Goal: Task Accomplishment & Management: Use online tool/utility

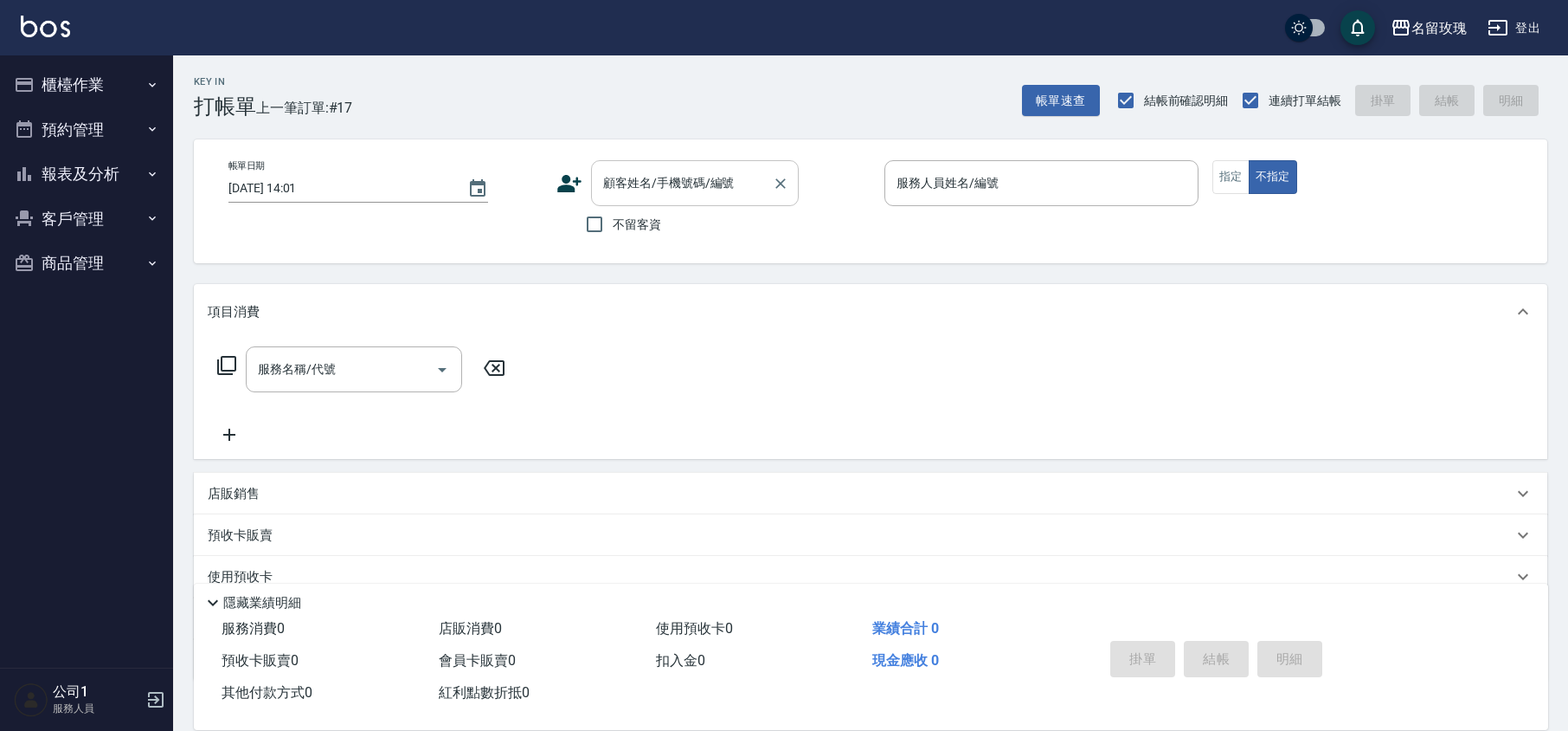
click at [708, 196] on input "顧客姓名/手機號碼/編號" at bounding box center [682, 183] width 166 height 31
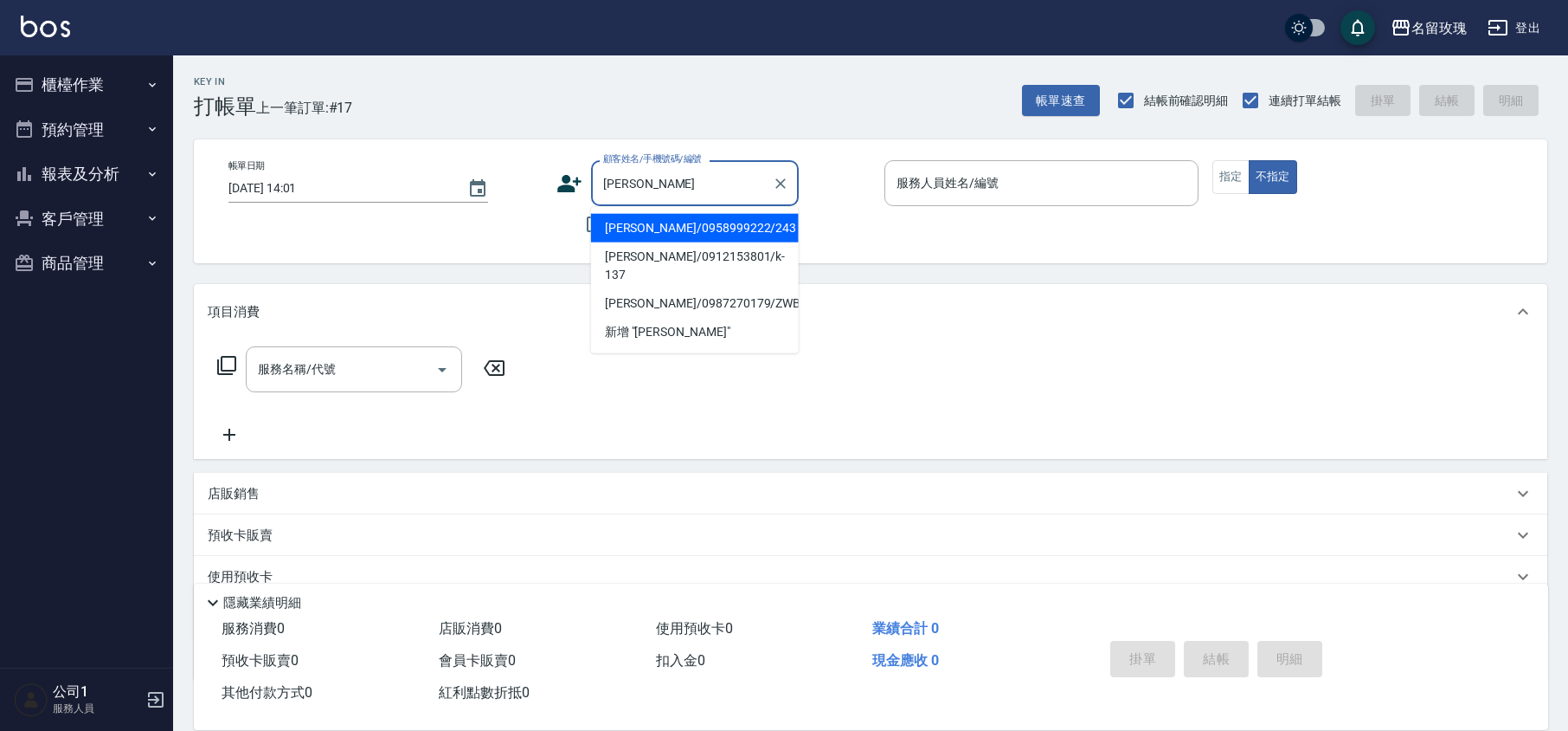
click at [662, 232] on li "[PERSON_NAME]/0958999222/243" at bounding box center [695, 228] width 207 height 29
type input "[PERSON_NAME]/0958999222/243"
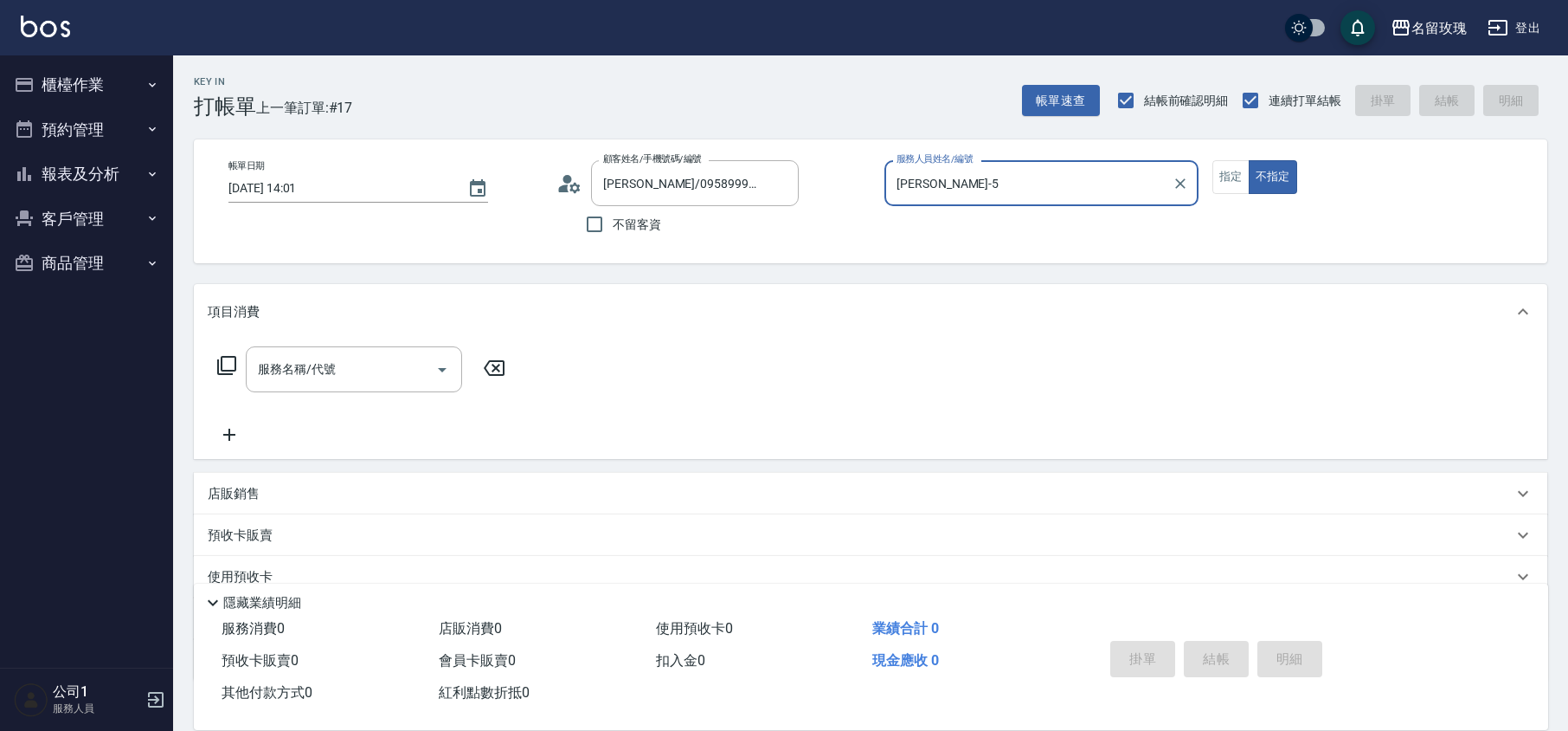
type input "[PERSON_NAME]-5"
click at [1218, 175] on button "指定" at bounding box center [1231, 177] width 38 height 34
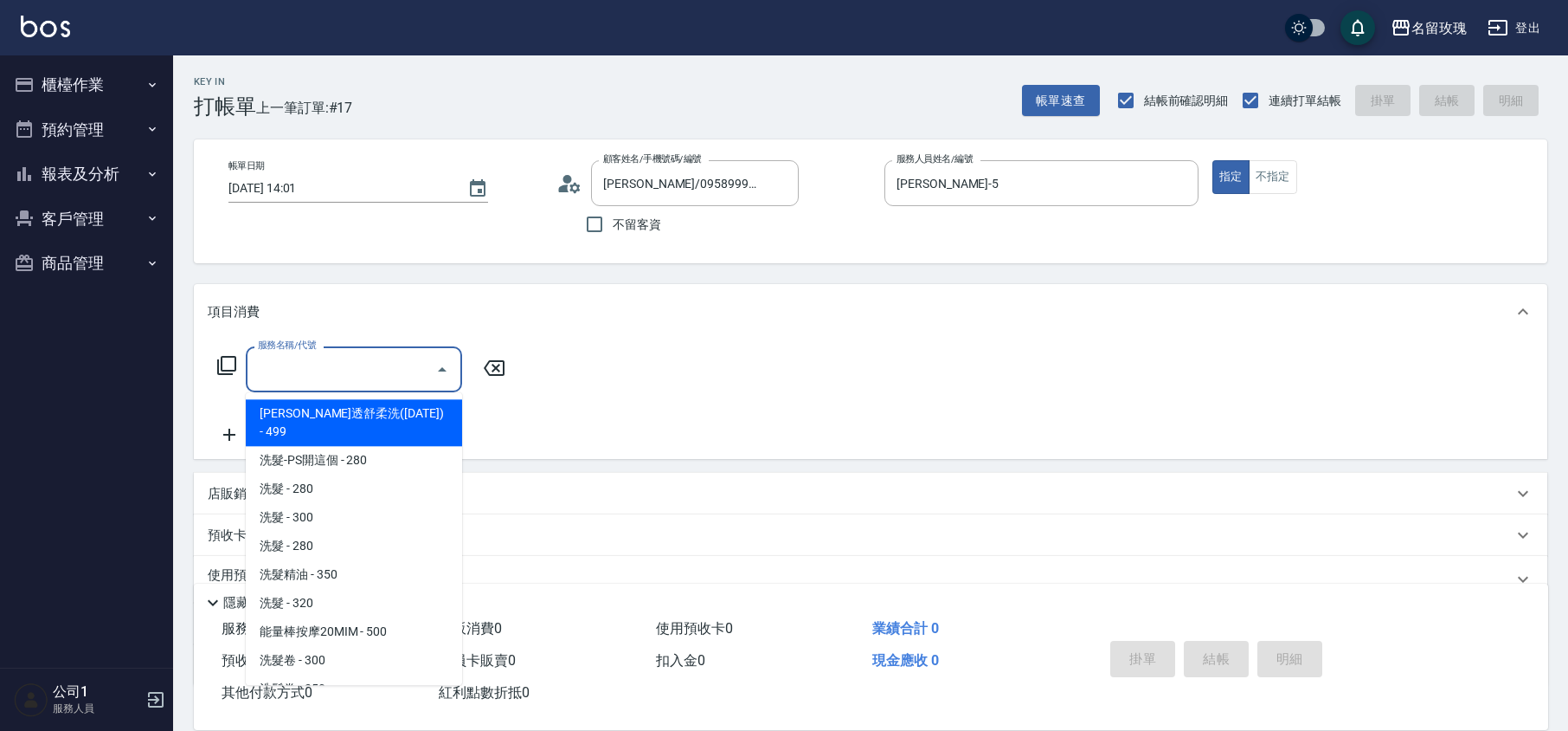
click at [370, 377] on input "服務名稱/代號" at bounding box center [341, 369] width 175 height 31
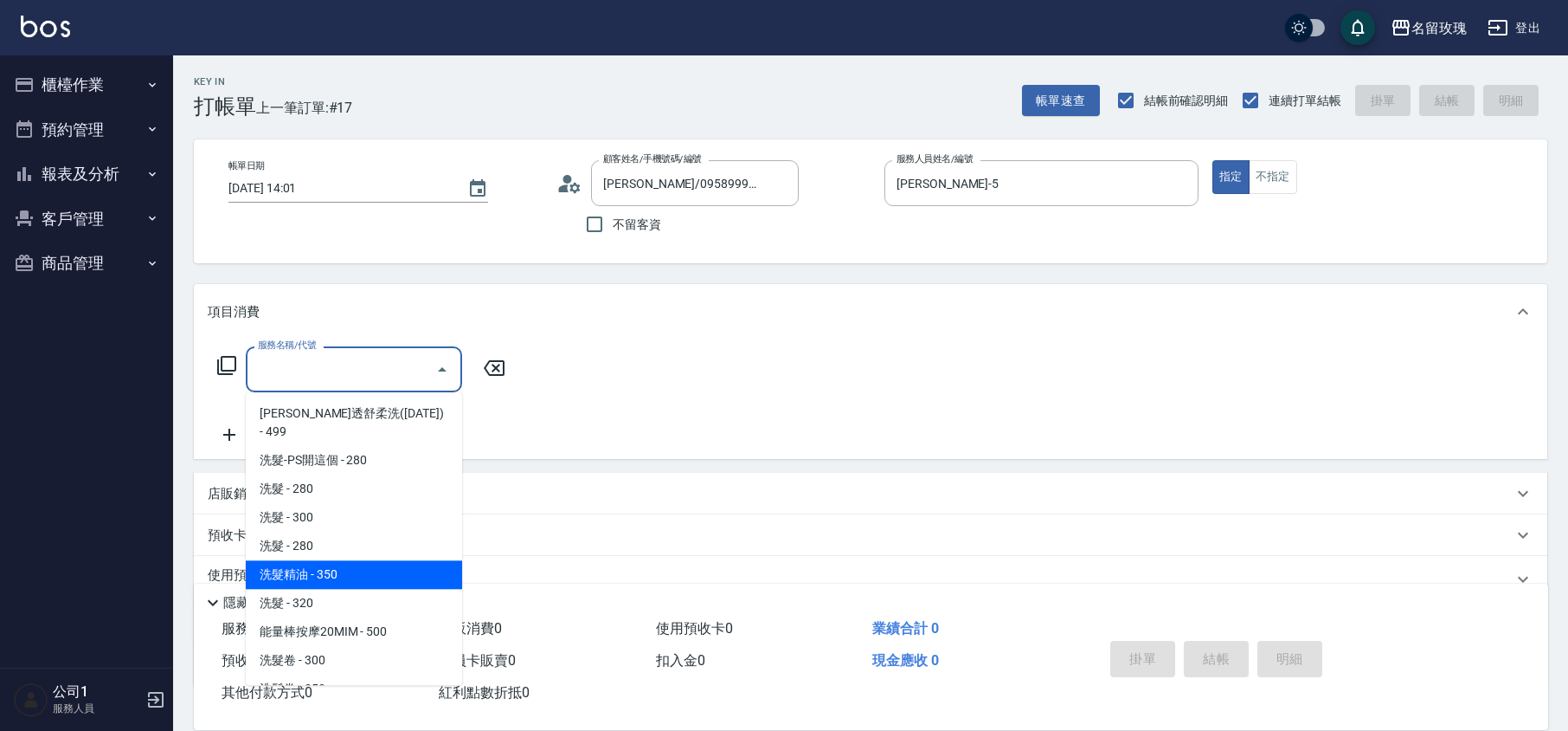
click at [357, 560] on span "洗髮精油 - 350" at bounding box center [353, 574] width 216 height 29
type input "洗髮精油(206)"
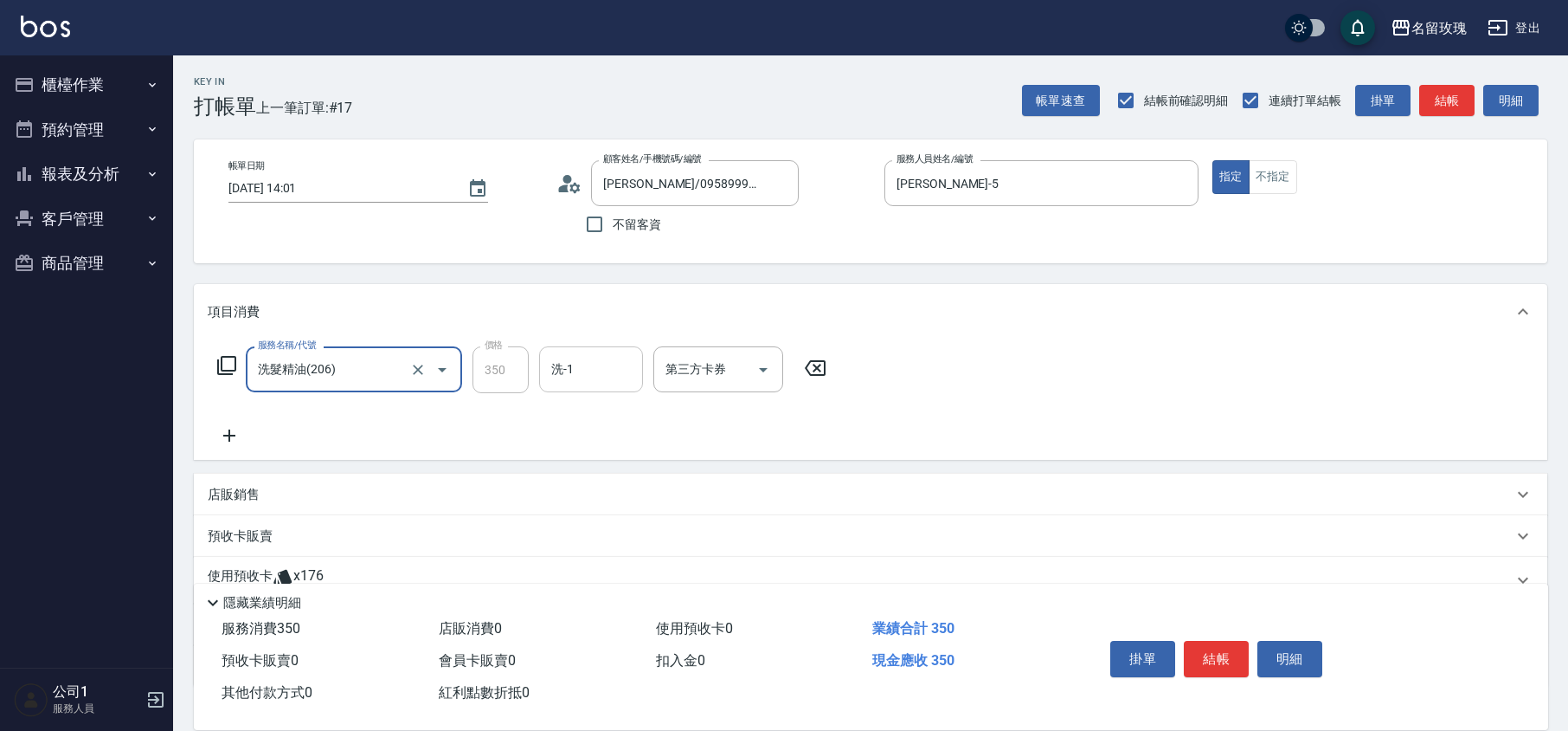
click at [595, 366] on input "洗-1" at bounding box center [590, 369] width 88 height 31
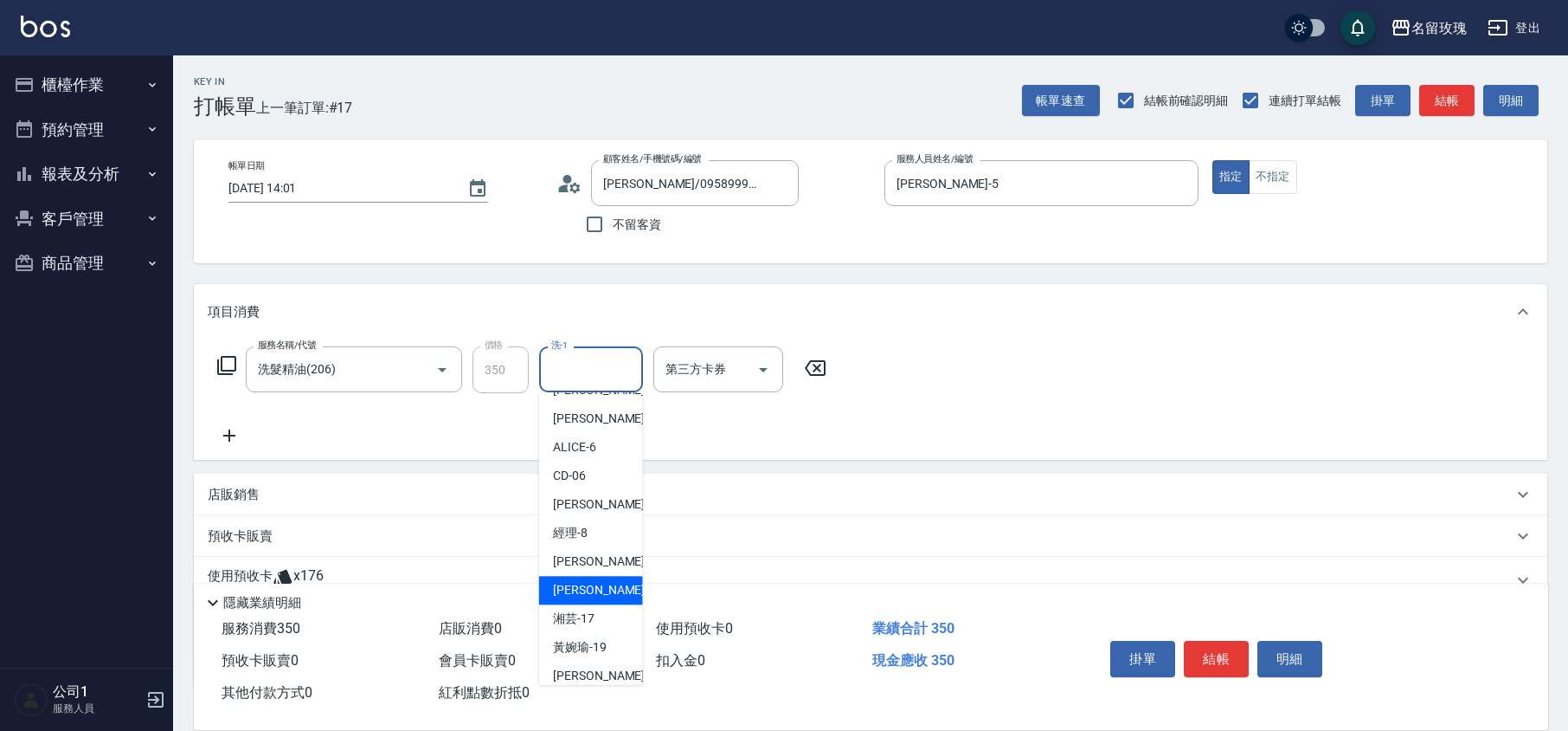
scroll to position [341, 0]
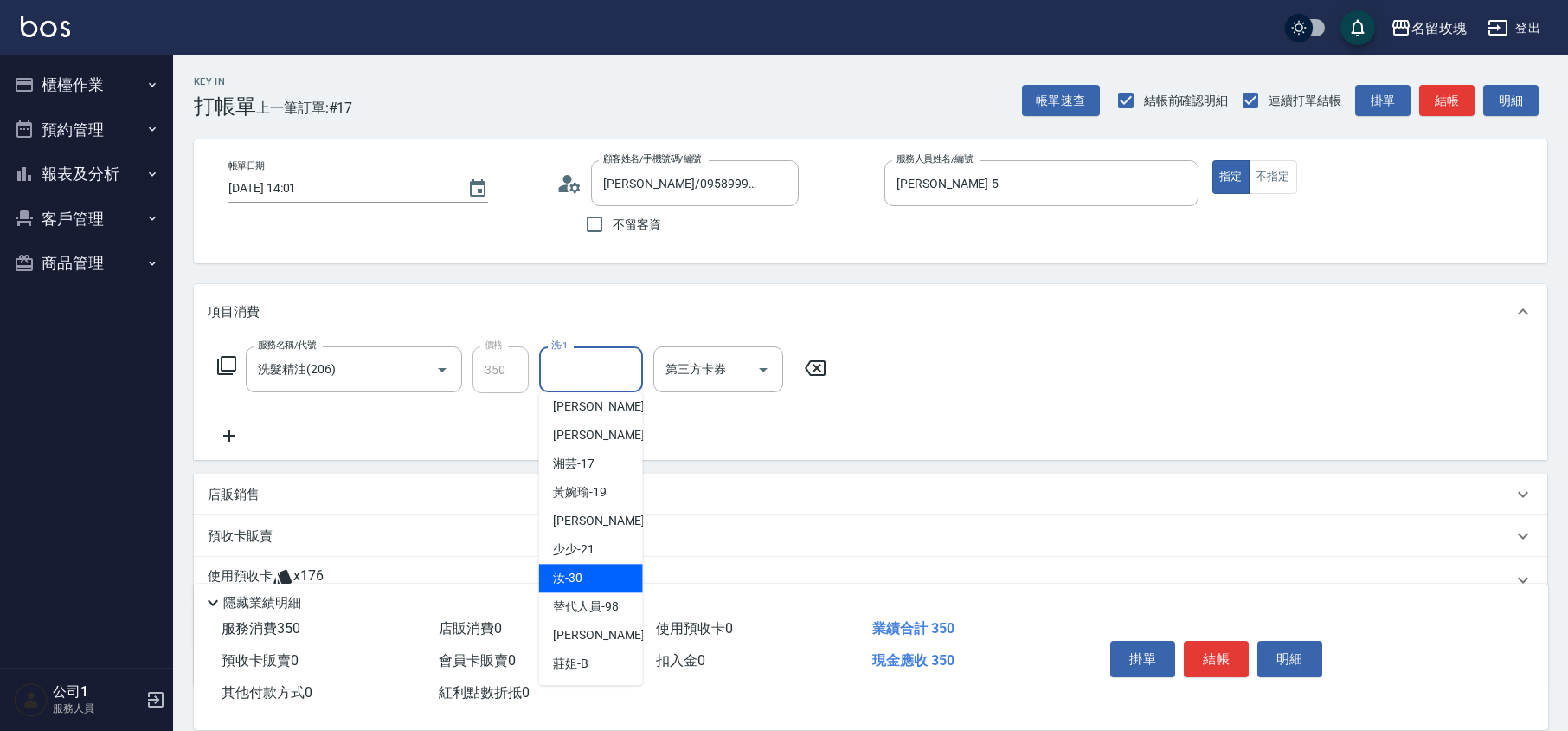
click at [592, 569] on div "汝 -30" at bounding box center [590, 578] width 104 height 29
type input "汝-30"
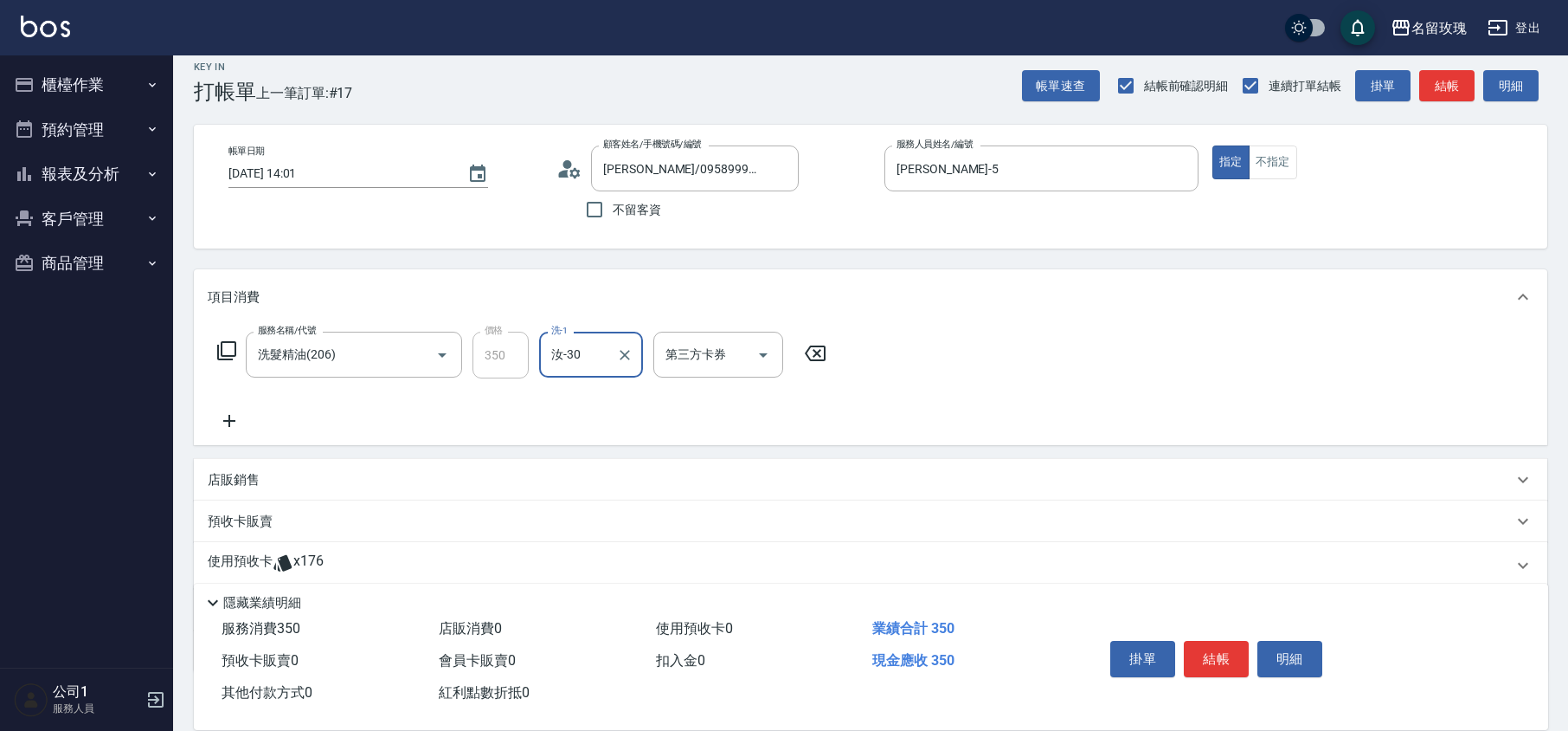
scroll to position [119, 0]
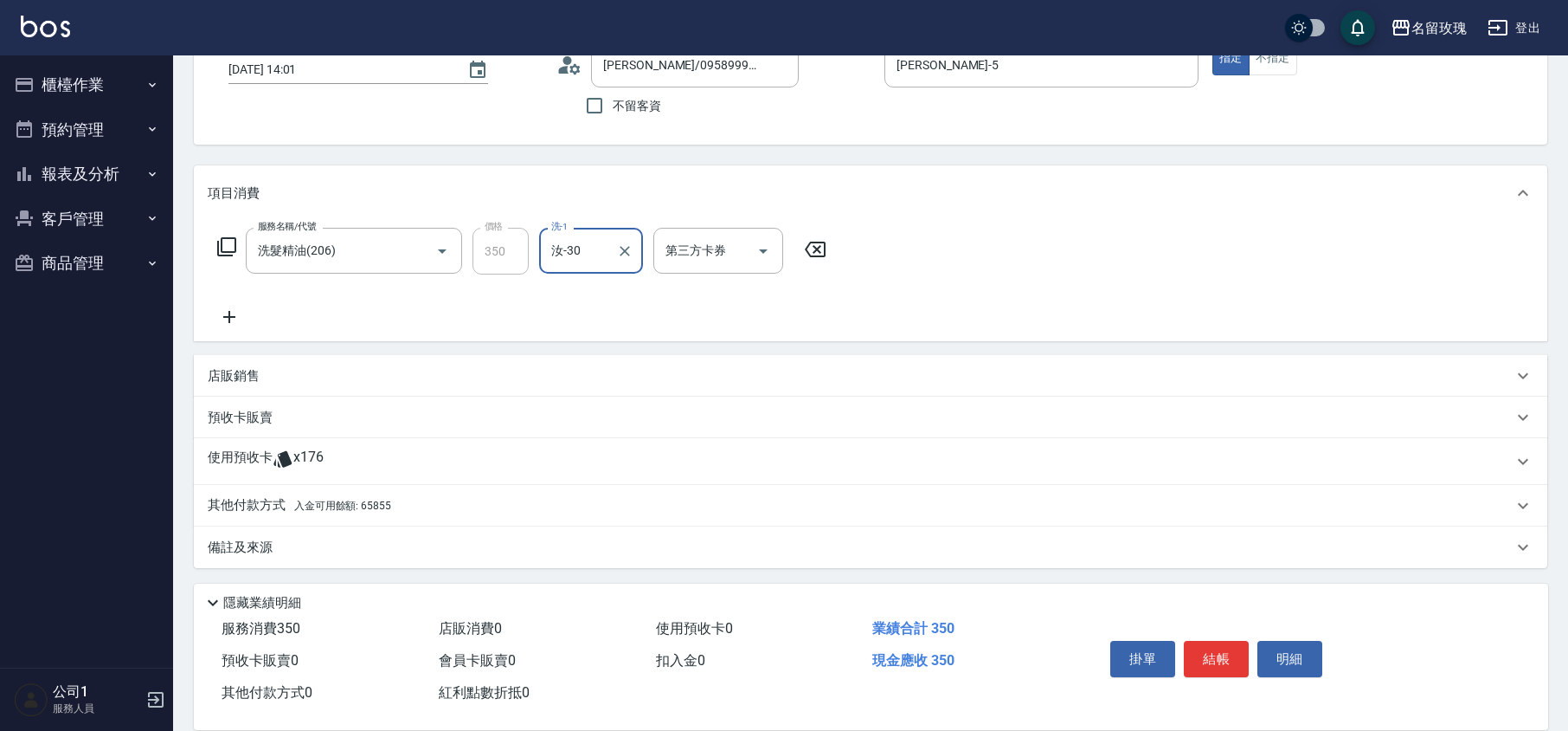
click at [271, 502] on p "其他付款方式 入金可用餘額: 65855" at bounding box center [299, 505] width 184 height 19
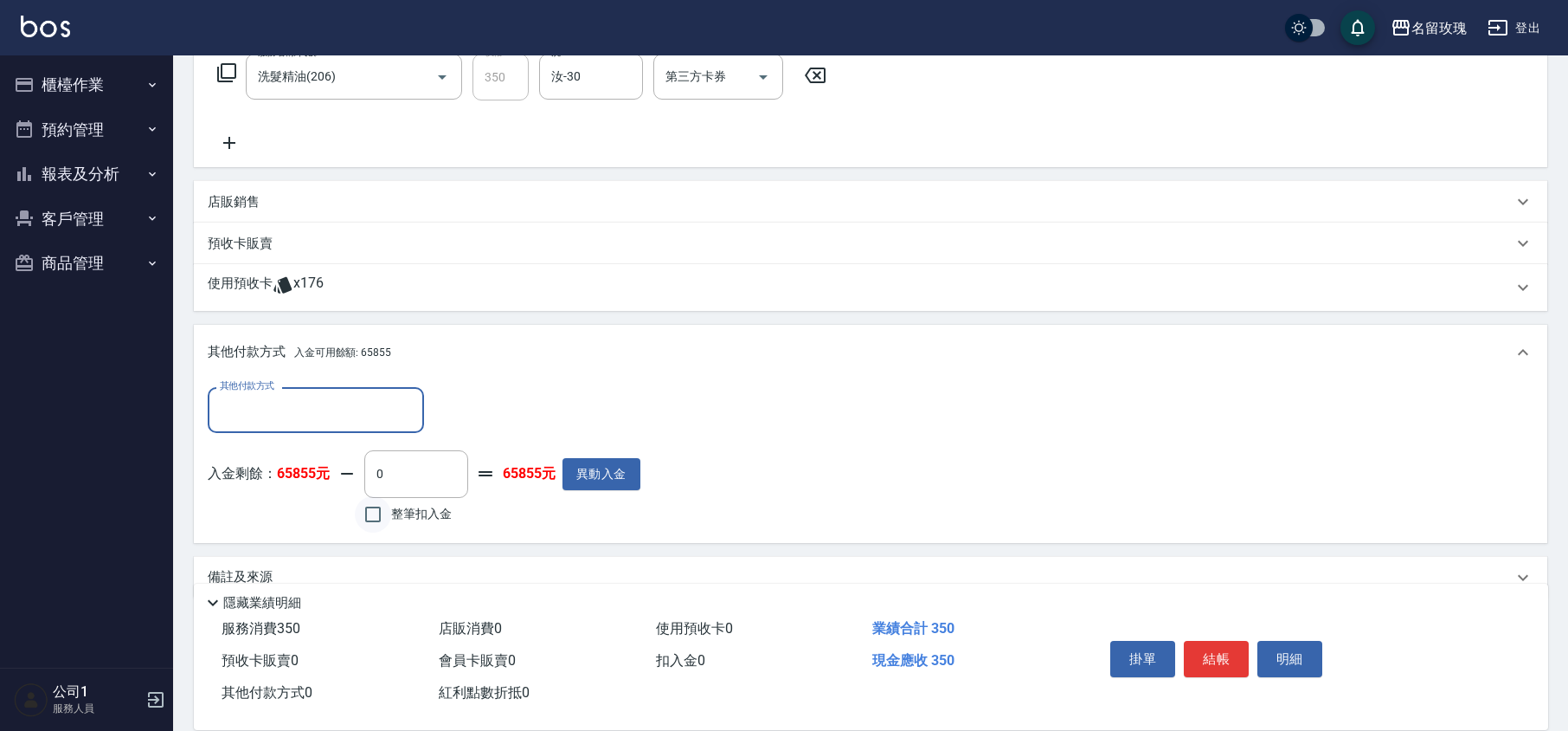
scroll to position [294, 0]
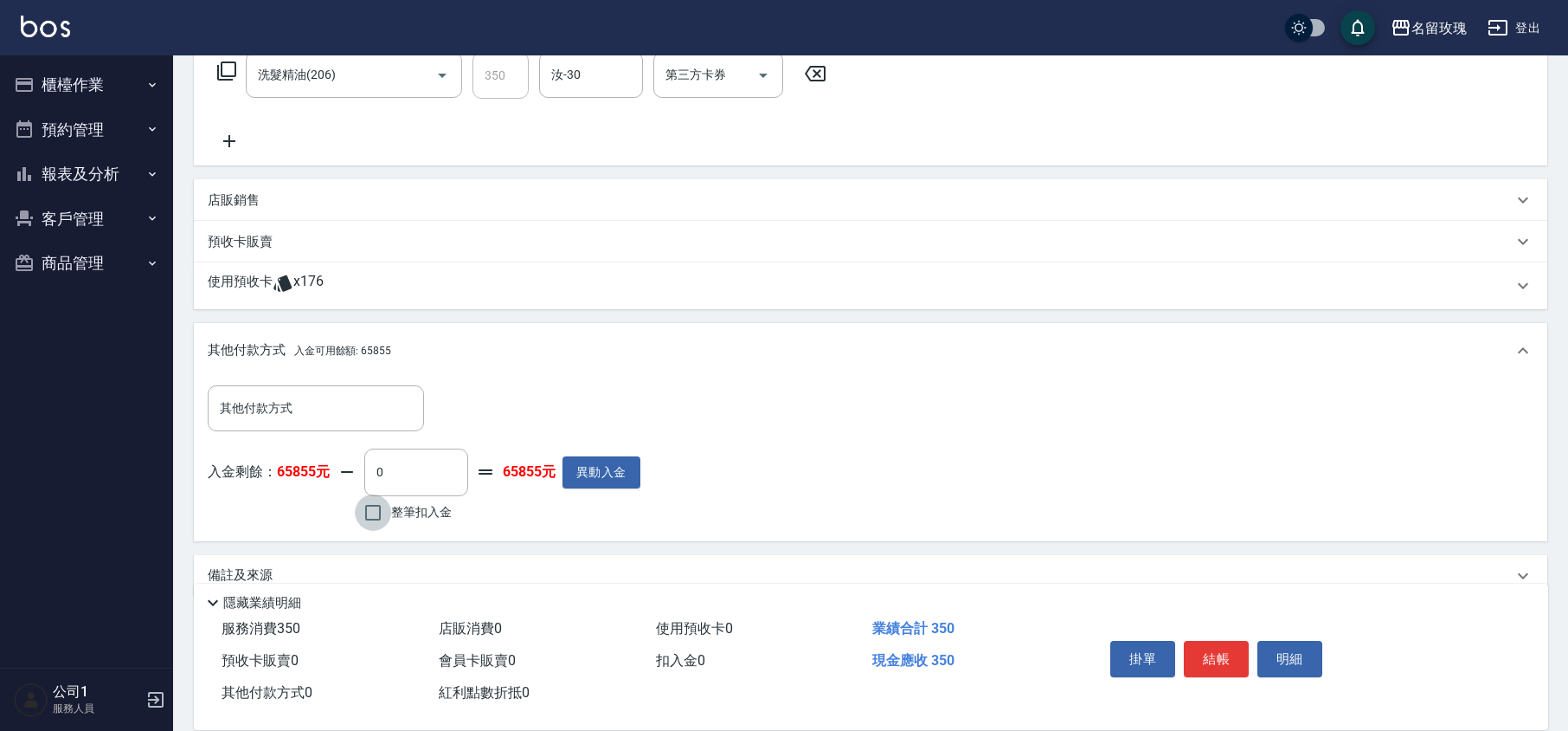
drag, startPoint x: 391, startPoint y: 528, endPoint x: 400, endPoint y: 522, distance: 10.8
click at [392, 528] on label "整筆扣入金" at bounding box center [403, 513] width 97 height 37
click at [391, 528] on input "整筆扣入金" at bounding box center [372, 513] width 37 height 37
checkbox input "true"
type input "350"
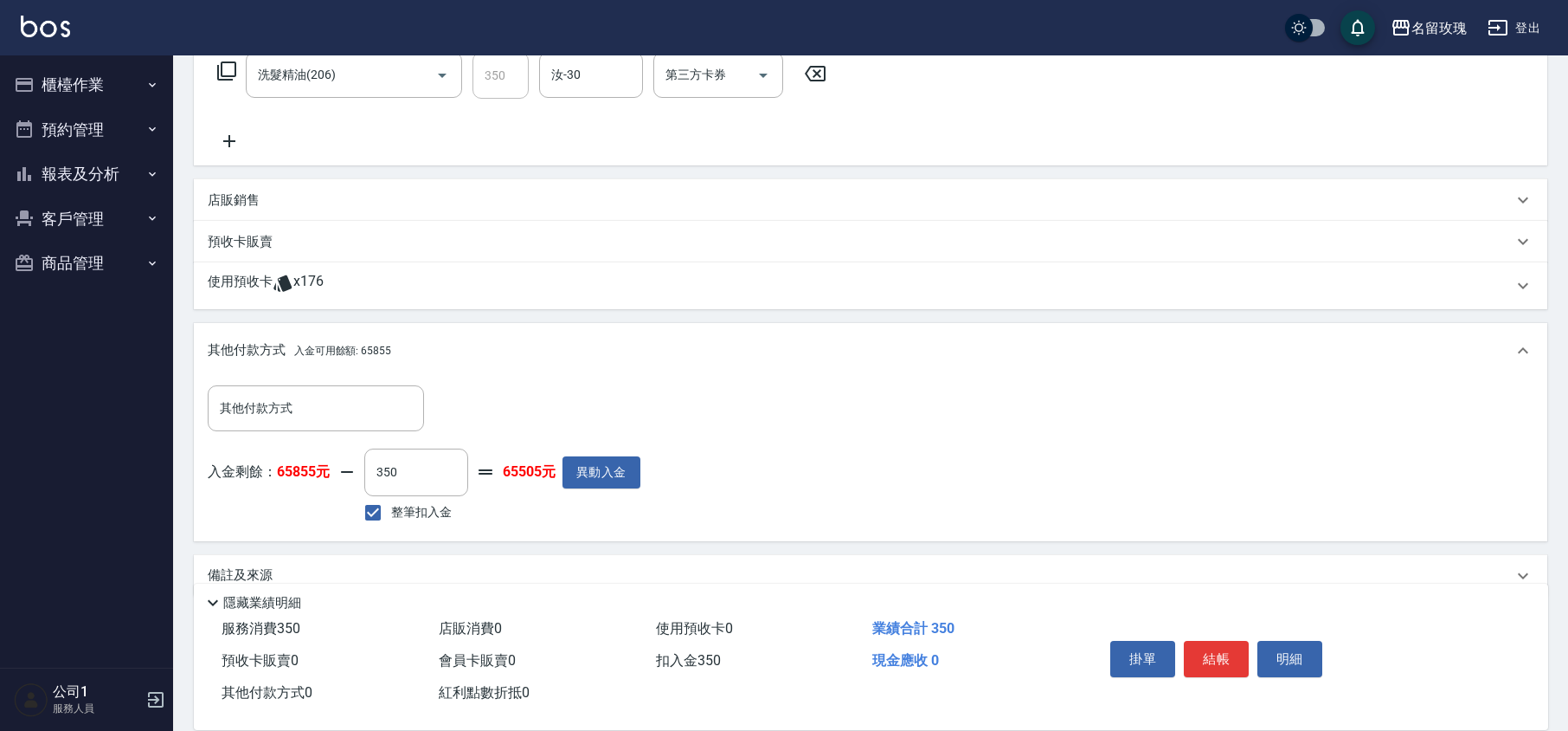
click at [471, 520] on div "入金剩餘： 65855元 350 ​ 整筆扣入金 65505元 異動入金" at bounding box center [424, 487] width 432 height 78
type input "[DATE] 15:53"
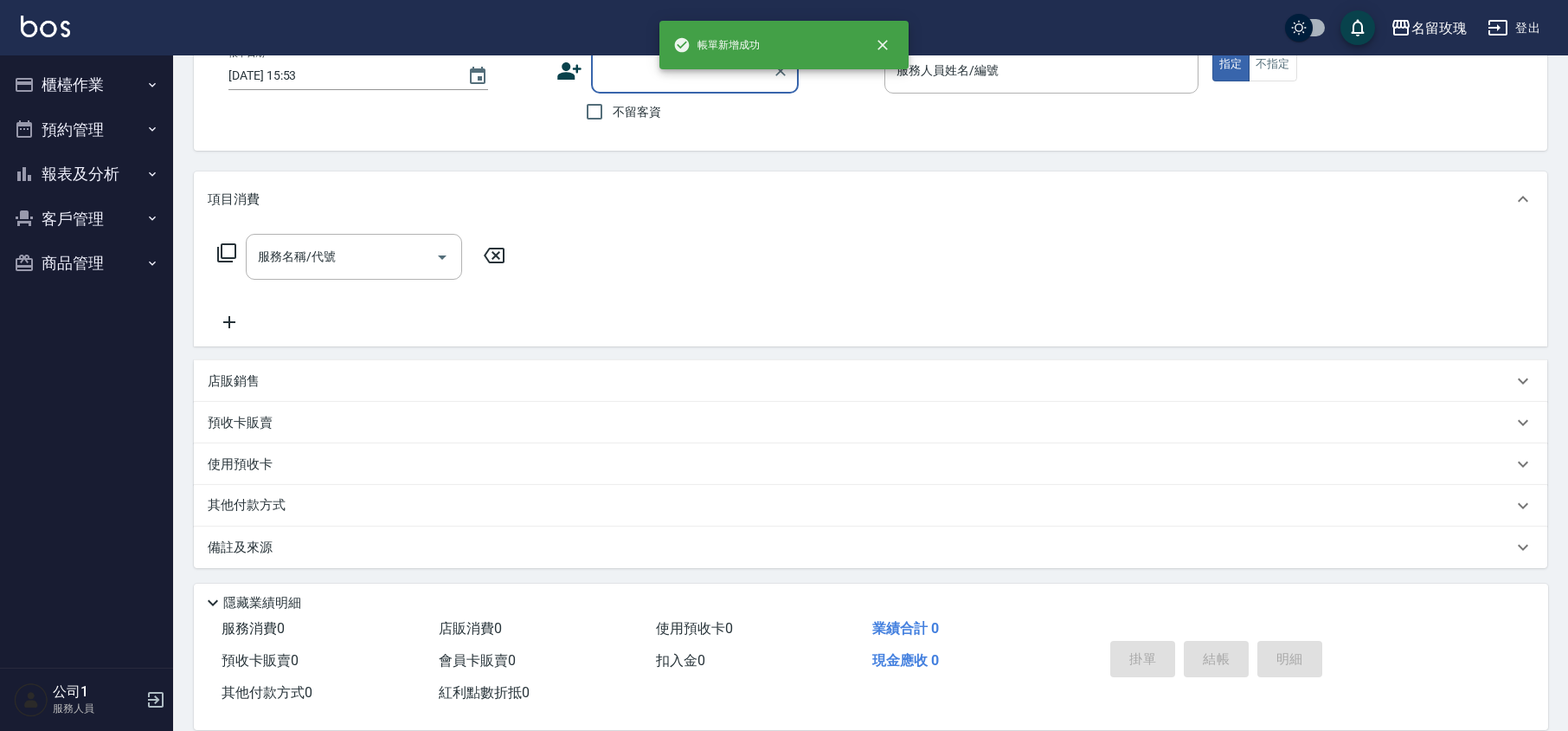
scroll to position [0, 0]
